Goal: Transaction & Acquisition: Purchase product/service

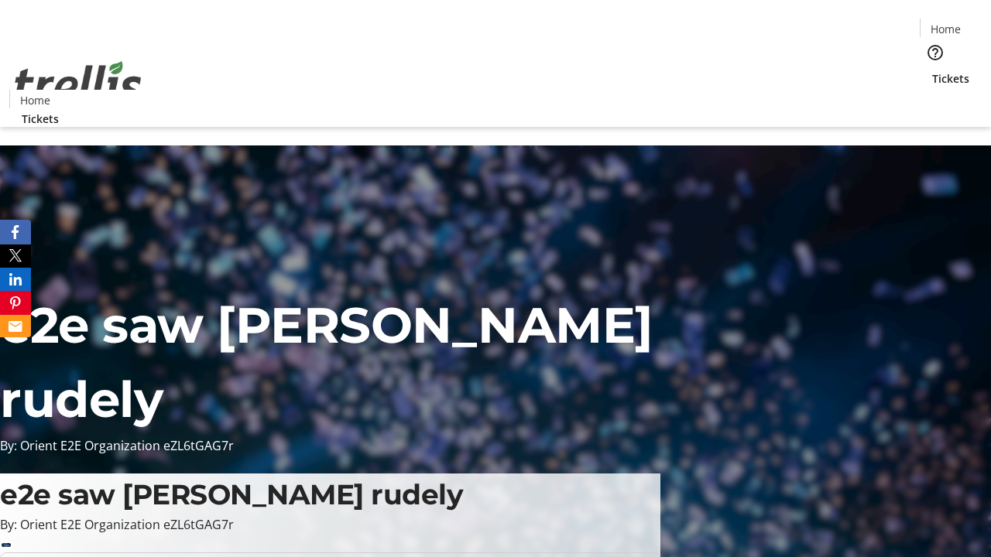
click at [932, 70] on span "Tickets" at bounding box center [950, 78] width 37 height 16
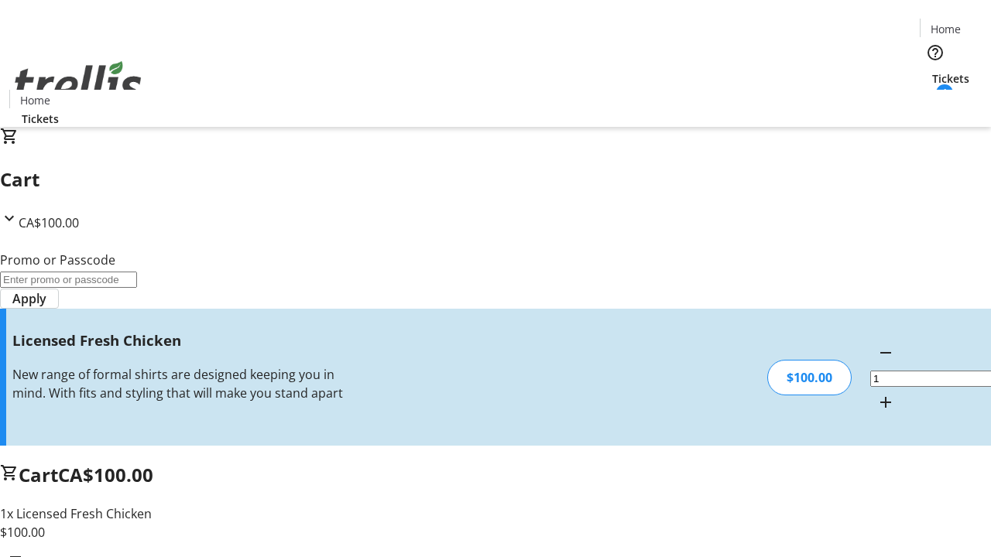
type input "FREE"
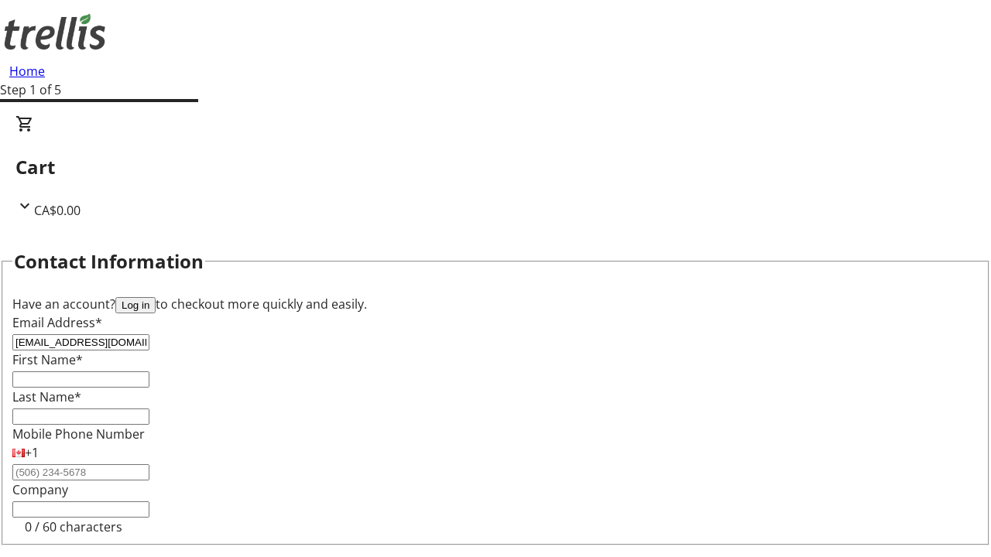
type input "[EMAIL_ADDRESS][DOMAIN_NAME]"
type input "Katlynn"
type input "[PERSON_NAME]"
